Goal: Task Accomplishment & Management: Manage account settings

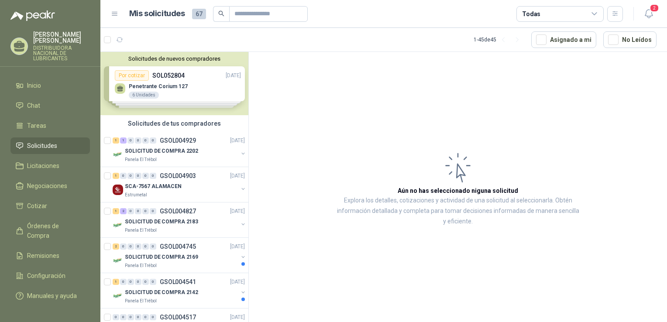
click at [158, 83] on div "Solicitudes de nuevos compradores Por cotizar SOL052804 [DATE] Penetrante Coriu…" at bounding box center [174, 83] width 148 height 63
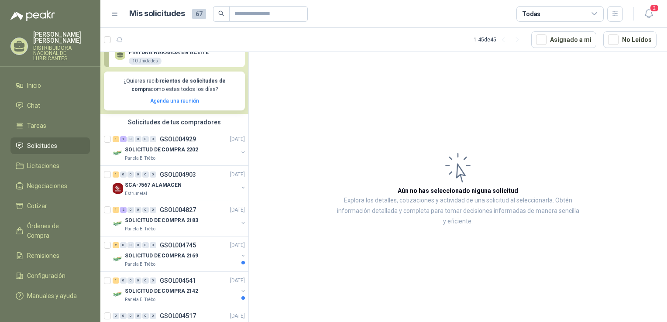
scroll to position [174, 0]
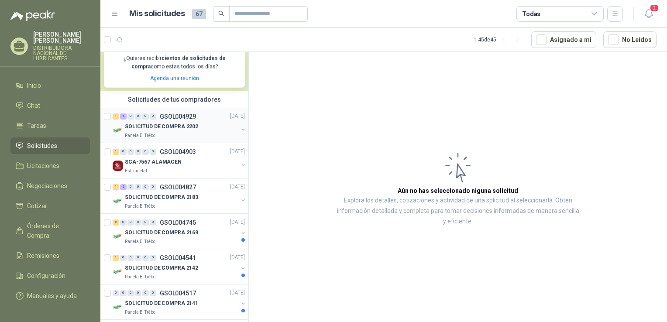
click at [178, 126] on p "SOLICITUD DE COMPRA 2202" at bounding box center [161, 127] width 73 height 8
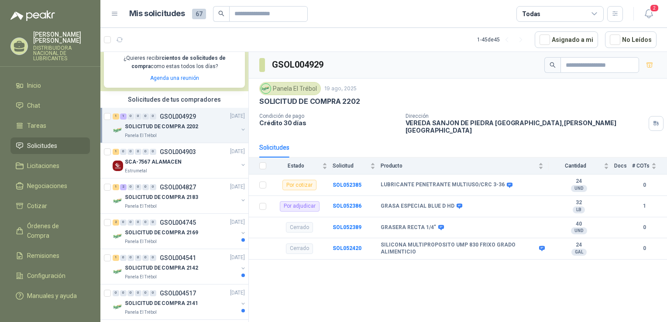
click at [131, 126] on p "SOLICITUD DE COMPRA 2202" at bounding box center [161, 127] width 73 height 8
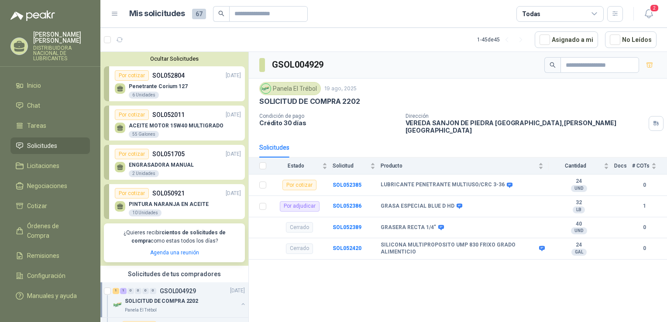
click at [136, 116] on div "Por cotizar" at bounding box center [132, 114] width 34 height 10
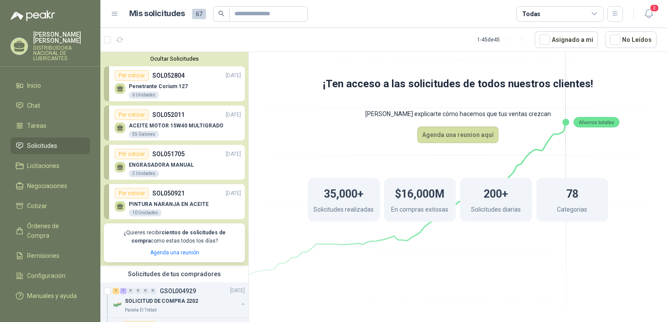
click at [138, 96] on div "6 Unidades" at bounding box center [144, 95] width 30 height 7
click at [138, 90] on div "Penetrante Corium 127 6 Unidades" at bounding box center [158, 91] width 59 height 16
click at [120, 88] on icon at bounding box center [120, 87] width 6 height 4
click at [133, 76] on div "Por cotizar" at bounding box center [132, 75] width 34 height 10
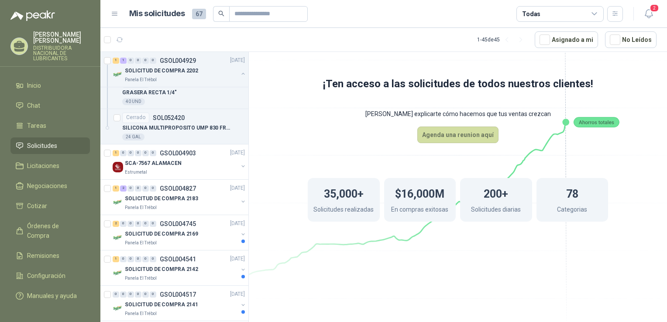
scroll to position [349, 0]
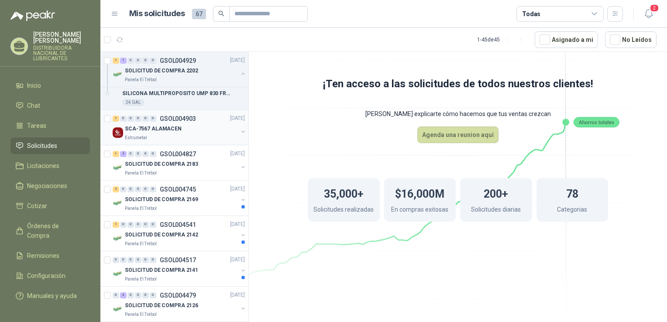
click at [140, 126] on p "SCA-7567 ALAMACEN" at bounding box center [153, 129] width 57 height 8
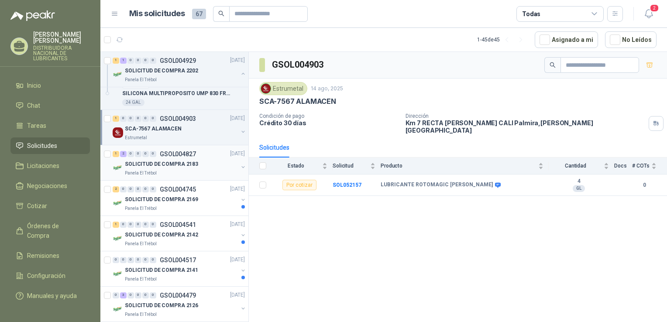
click at [152, 166] on p "SOLICITUD DE COMPRA 2183" at bounding box center [161, 164] width 73 height 8
